Goal: Check status

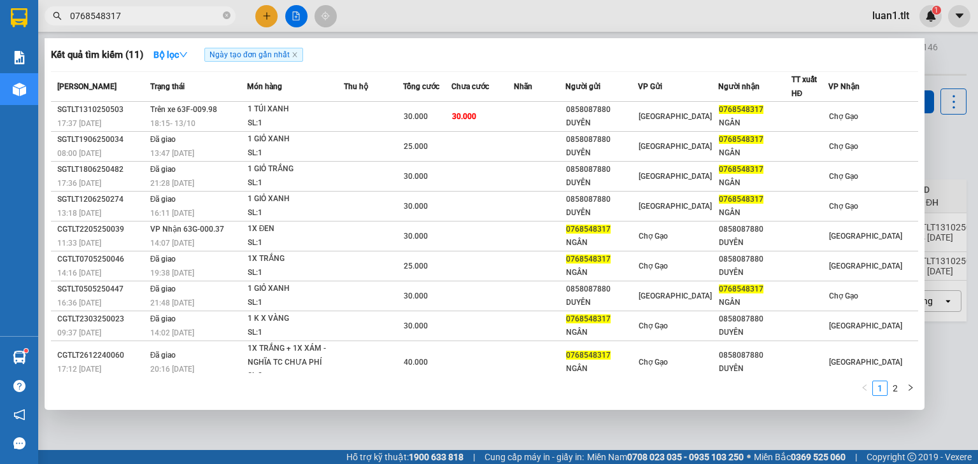
click at [222, 13] on span "0768548317" at bounding box center [140, 15] width 191 height 19
drag, startPoint x: 225, startPoint y: 15, endPoint x: 211, endPoint y: 14, distance: 13.4
click at [225, 16] on icon "close-circle" at bounding box center [227, 15] width 8 height 8
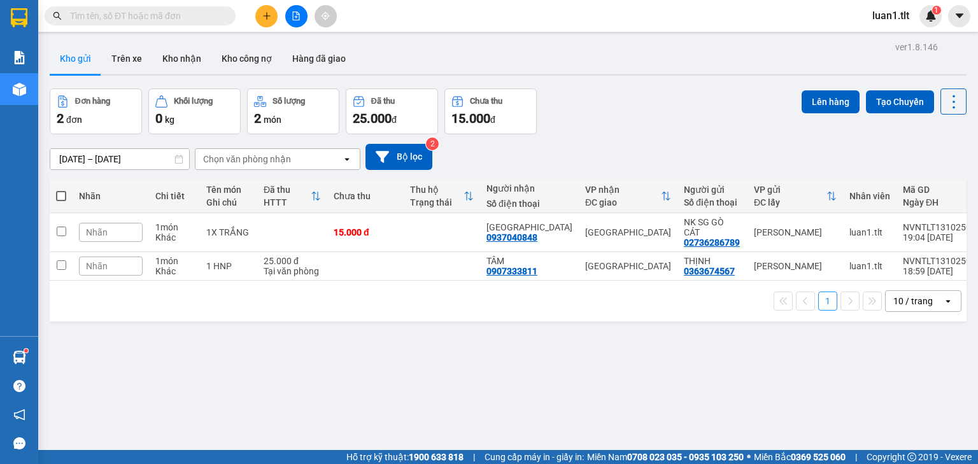
click at [197, 11] on input "text" at bounding box center [145, 16] width 150 height 14
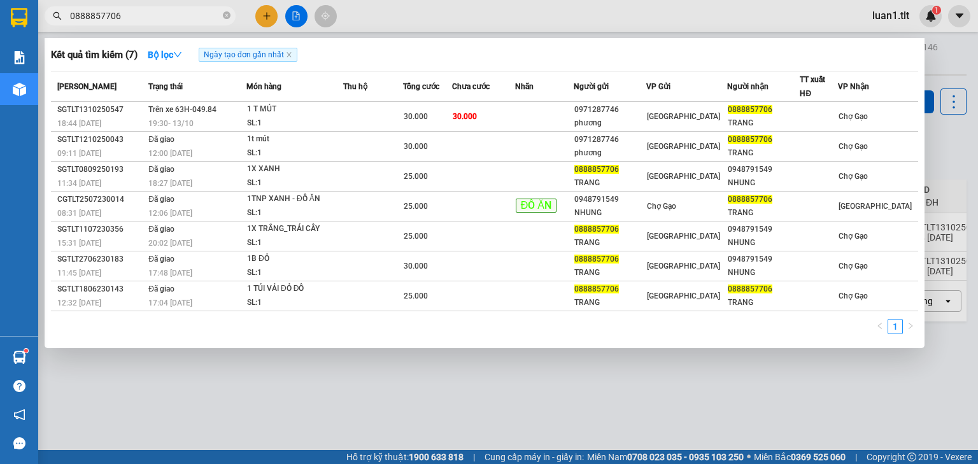
type input "0888857706"
click at [129, 11] on input "0888857706" at bounding box center [145, 16] width 150 height 14
click at [135, 21] on input "0888857706" at bounding box center [145, 16] width 150 height 14
click at [136, 1] on div at bounding box center [489, 232] width 978 height 464
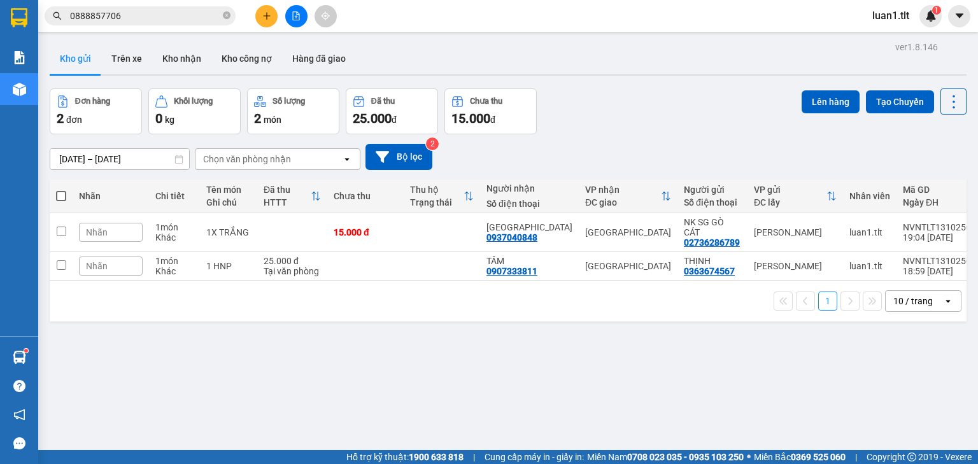
click at [129, 13] on input "0888857706" at bounding box center [145, 16] width 150 height 14
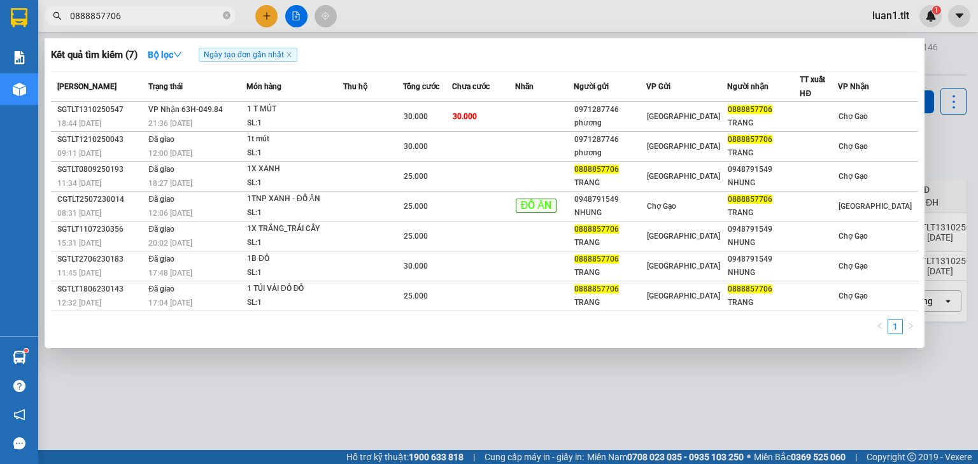
click at [229, 9] on span at bounding box center [227, 16] width 8 height 14
click at [225, 15] on icon "close-circle" at bounding box center [227, 15] width 8 height 8
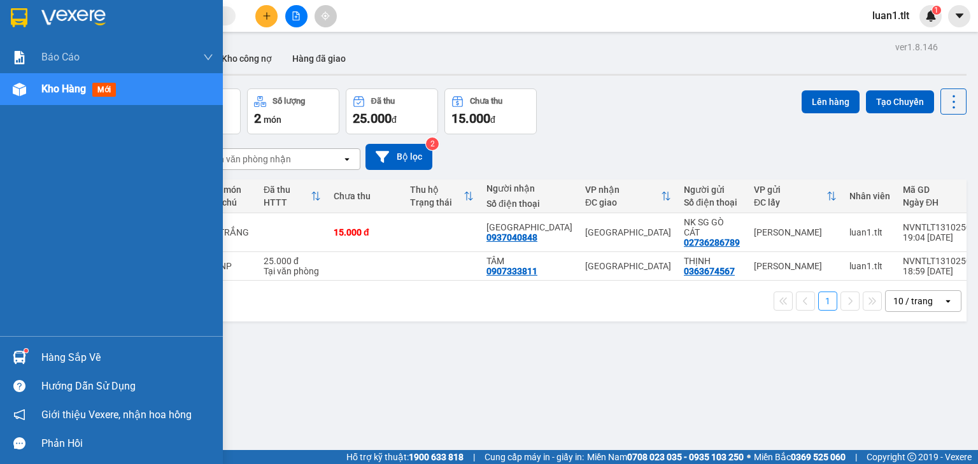
drag, startPoint x: 28, startPoint y: 14, endPoint x: 76, endPoint y: 185, distance: 178.0
click at [27, 15] on div at bounding box center [19, 17] width 22 height 22
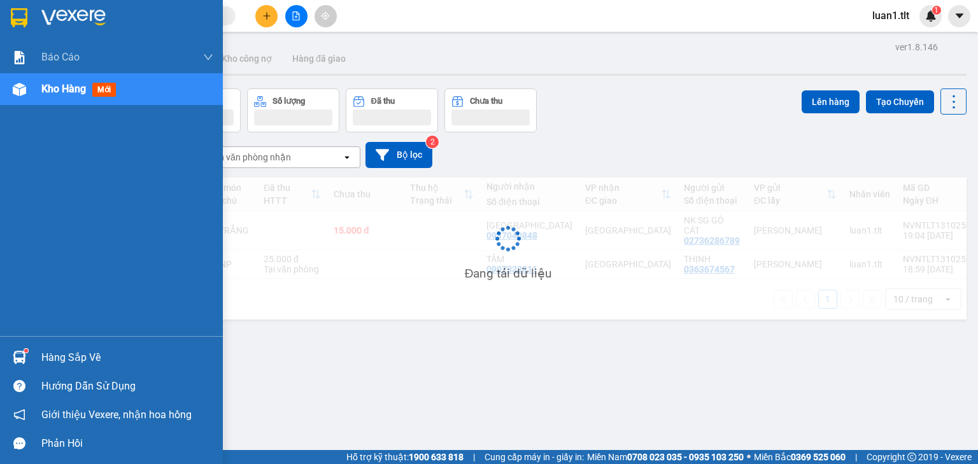
click at [35, 352] on div "Hàng sắp về" at bounding box center [111, 357] width 223 height 29
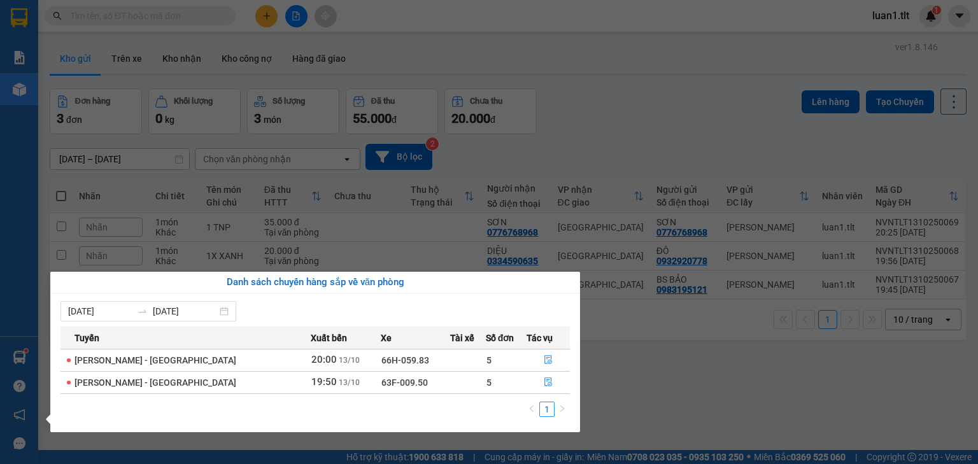
click at [627, 394] on section "Kết quả tìm kiếm ( 7 ) Bộ lọc Ngày tạo đơn gần nhất Mã ĐH Trạng thái Món hàng T…" at bounding box center [489, 232] width 978 height 464
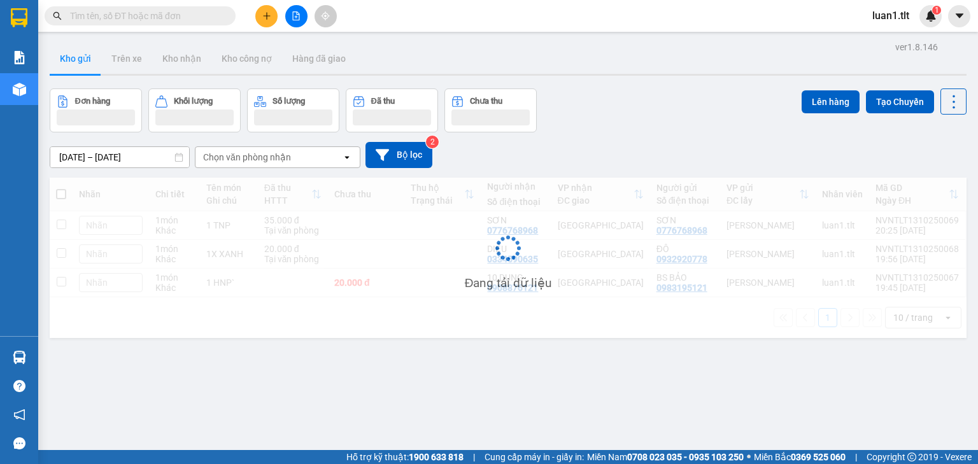
click at [148, 22] on input "text" at bounding box center [145, 16] width 150 height 14
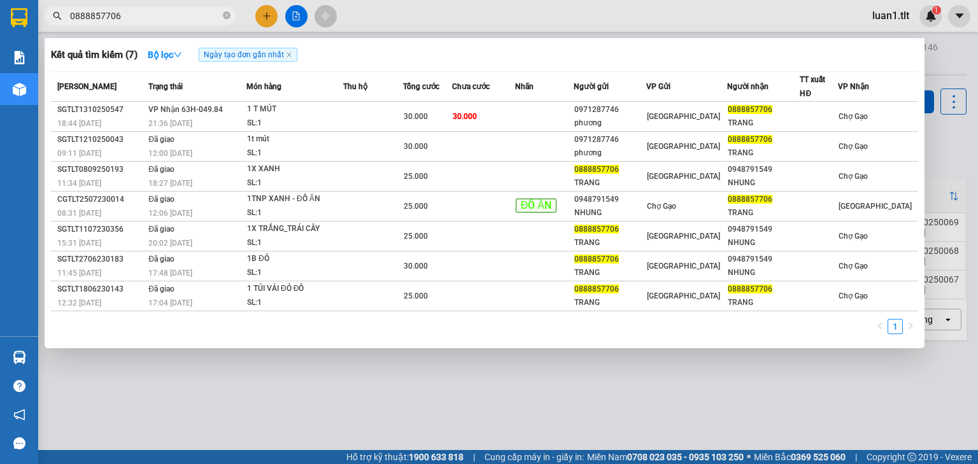
click at [144, 16] on input "0888857706" at bounding box center [145, 16] width 150 height 14
type input "0888857706"
click at [143, 18] on input "0888857706" at bounding box center [145, 16] width 150 height 14
